Goal: Find specific page/section: Find specific page/section

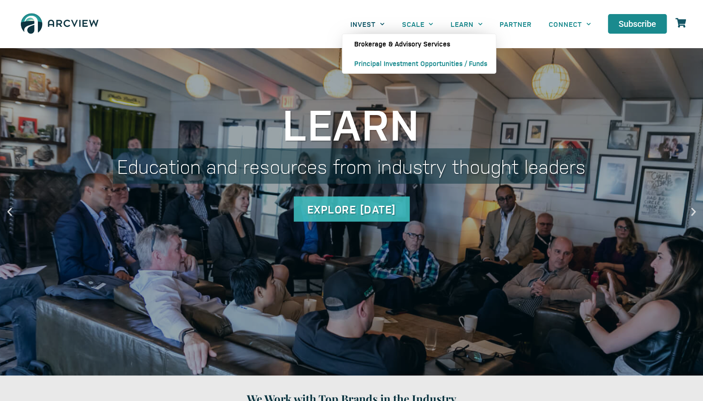
click at [365, 41] on link "Brokerage & Advisory Services" at bounding box center [419, 44] width 154 height 20
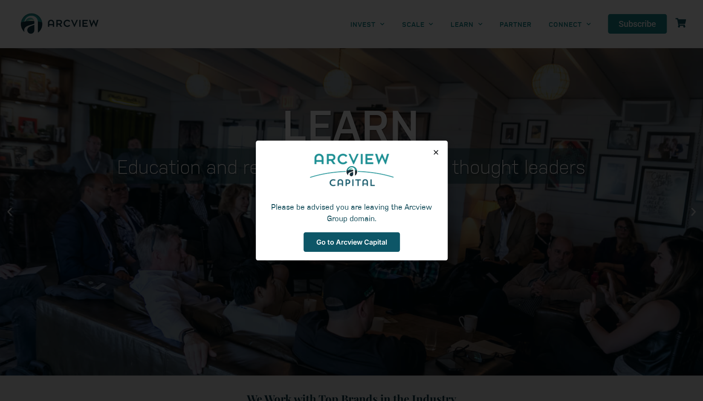
click at [380, 235] on link "Go to Arcview Capital" at bounding box center [352, 242] width 96 height 20
click at [439, 151] on div "Please be advised you are leaving the Arcview Group domain. Go to Arcview Capit…" at bounding box center [352, 201] width 192 height 120
click at [435, 151] on use "Close" at bounding box center [436, 152] width 5 height 5
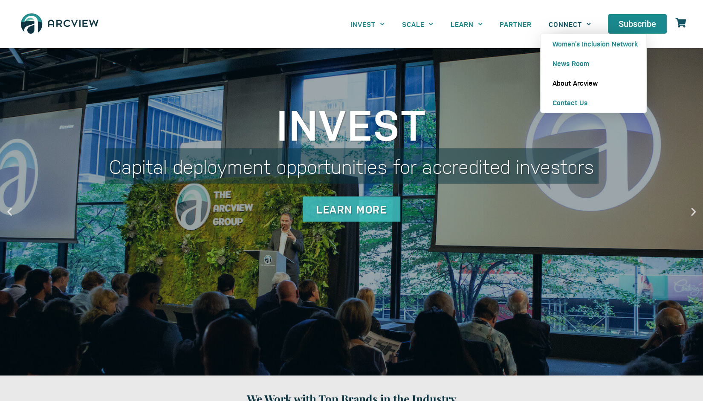
click at [562, 84] on link "About Arcview" at bounding box center [594, 83] width 106 height 20
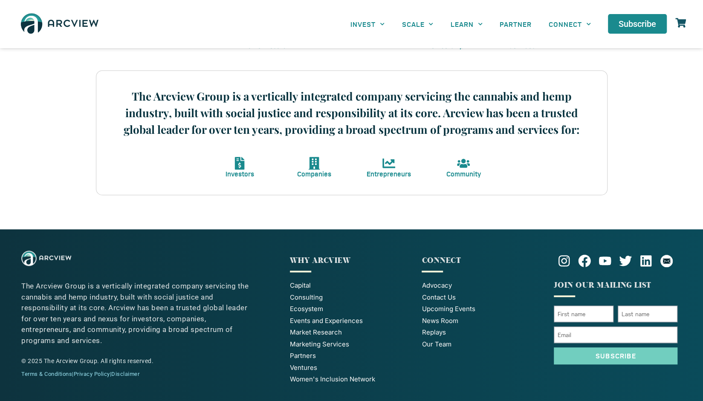
scroll to position [328, 0]
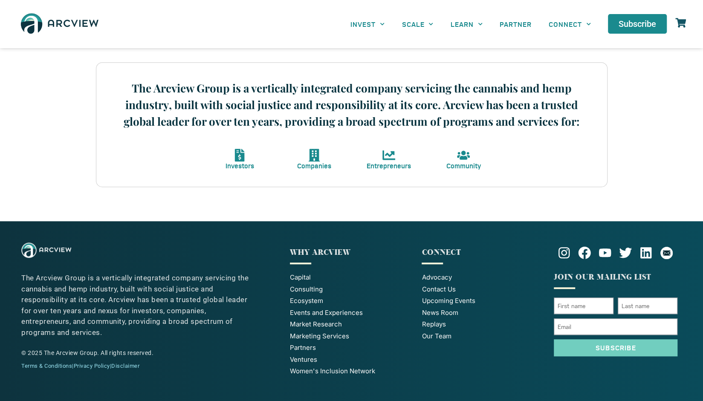
click at [429, 338] on span "Our Team" at bounding box center [436, 337] width 29 height 10
